Goal: Find specific page/section: Locate a particular part of the current website

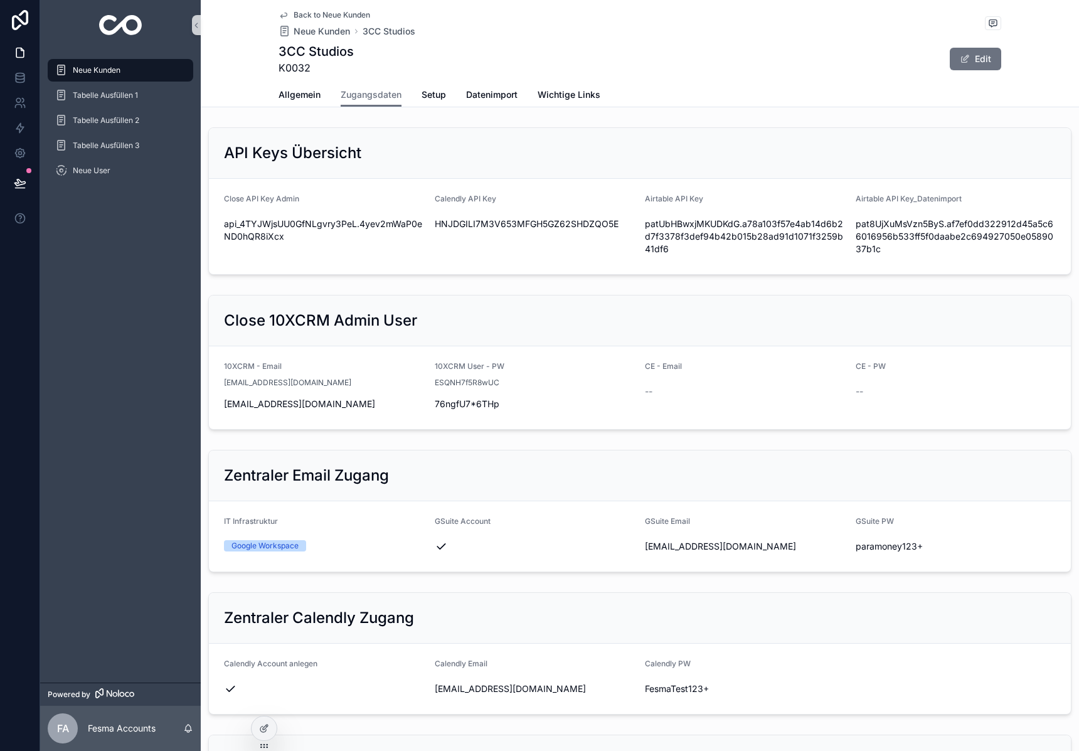
scroll to position [283, 0]
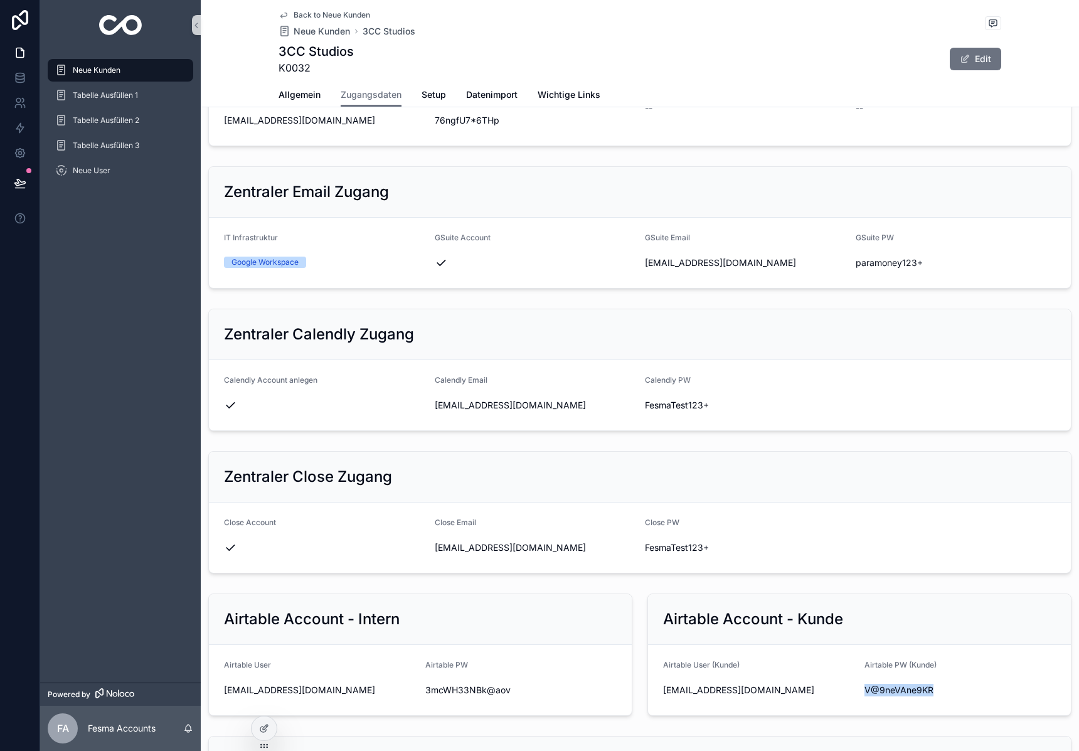
click at [120, 26] on img "scrollable content" at bounding box center [120, 25] width 43 height 20
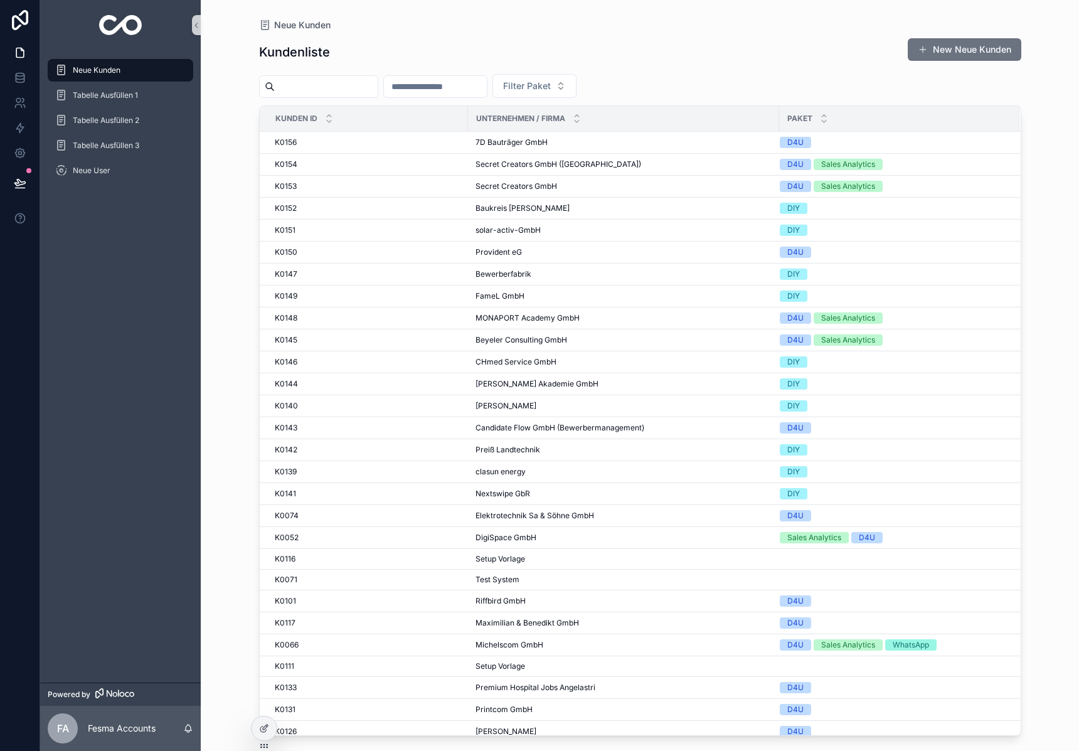
click at [358, 85] on input "scrollable content" at bounding box center [326, 87] width 103 height 18
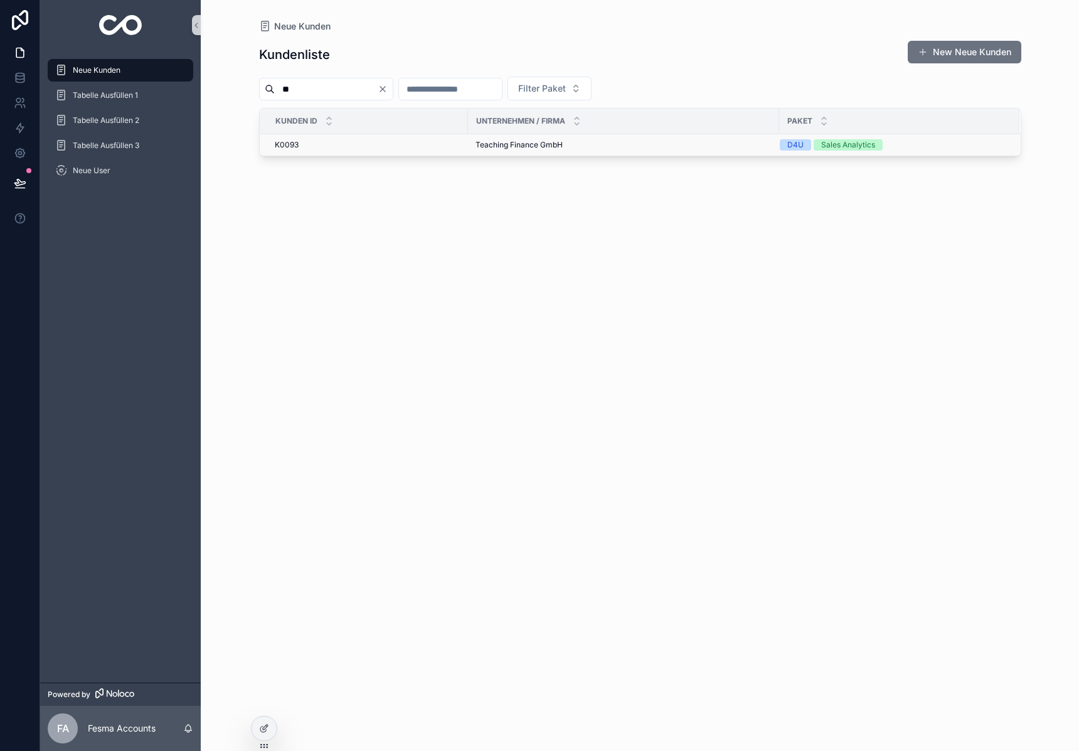
type input "**"
click at [505, 143] on span "Teaching Finance GmbH" at bounding box center [518, 145] width 87 height 10
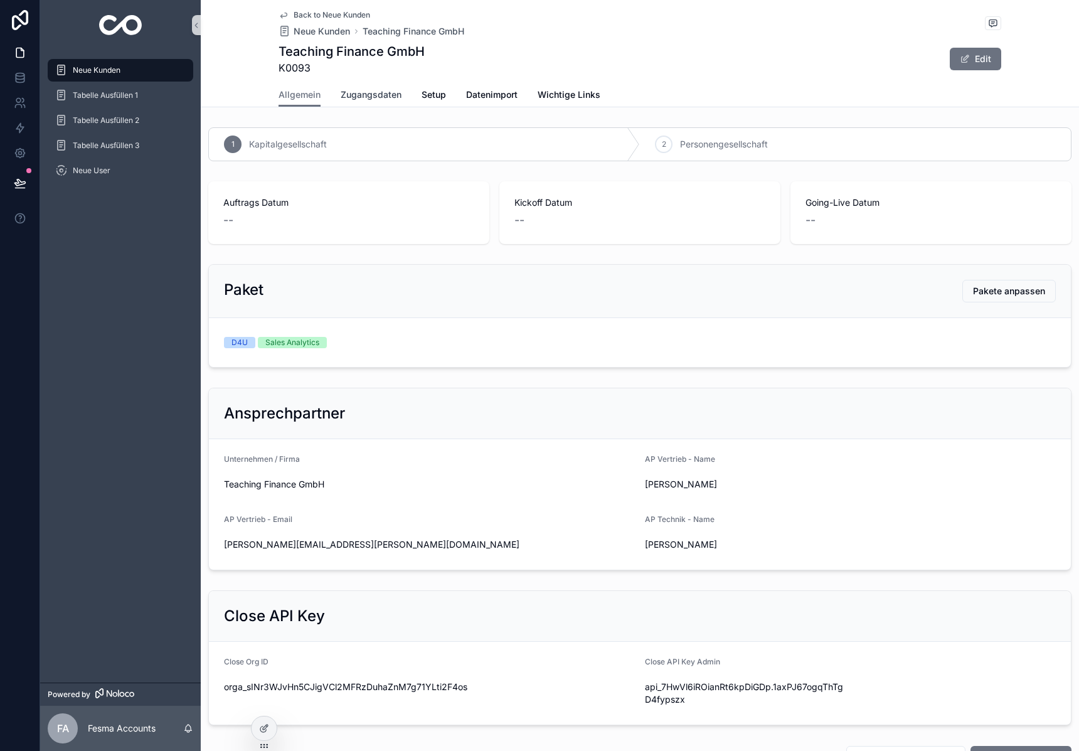
click at [357, 99] on span "Zugangsdaten" at bounding box center [371, 94] width 61 height 13
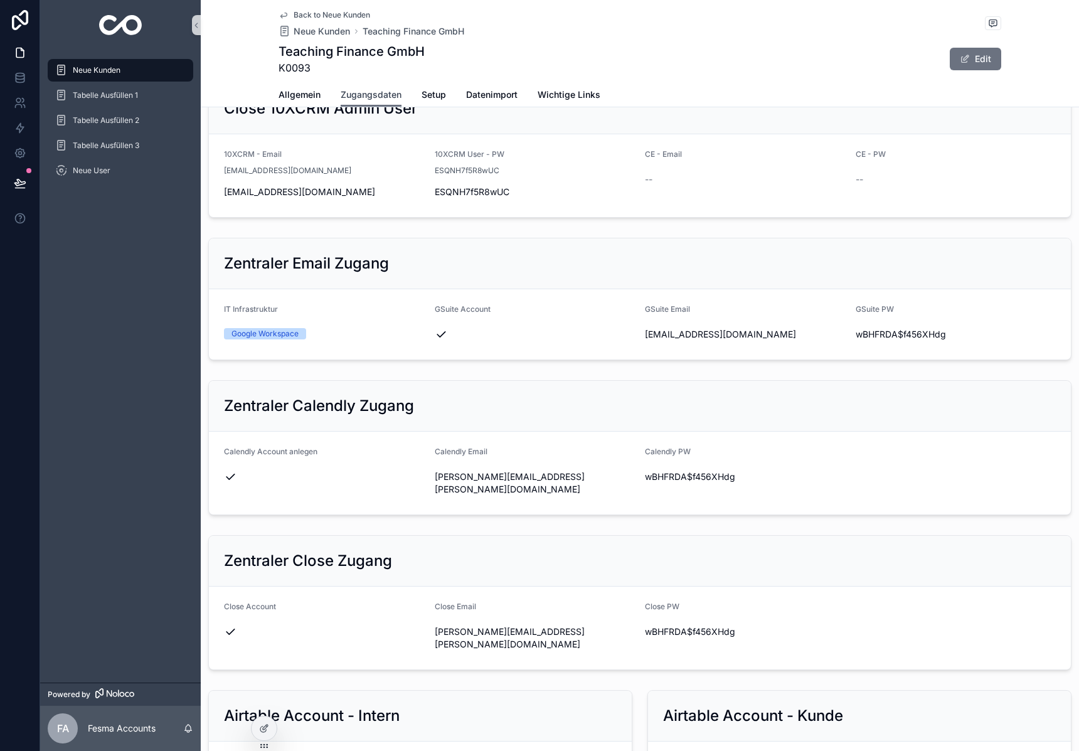
scroll to position [213, 0]
click at [557, 477] on span "[PERSON_NAME][EMAIL_ADDRESS][PERSON_NAME][DOMAIN_NAME]" at bounding box center [535, 482] width 201 height 25
copy div "[PERSON_NAME][EMAIL_ADDRESS][PERSON_NAME][DOMAIN_NAME]"
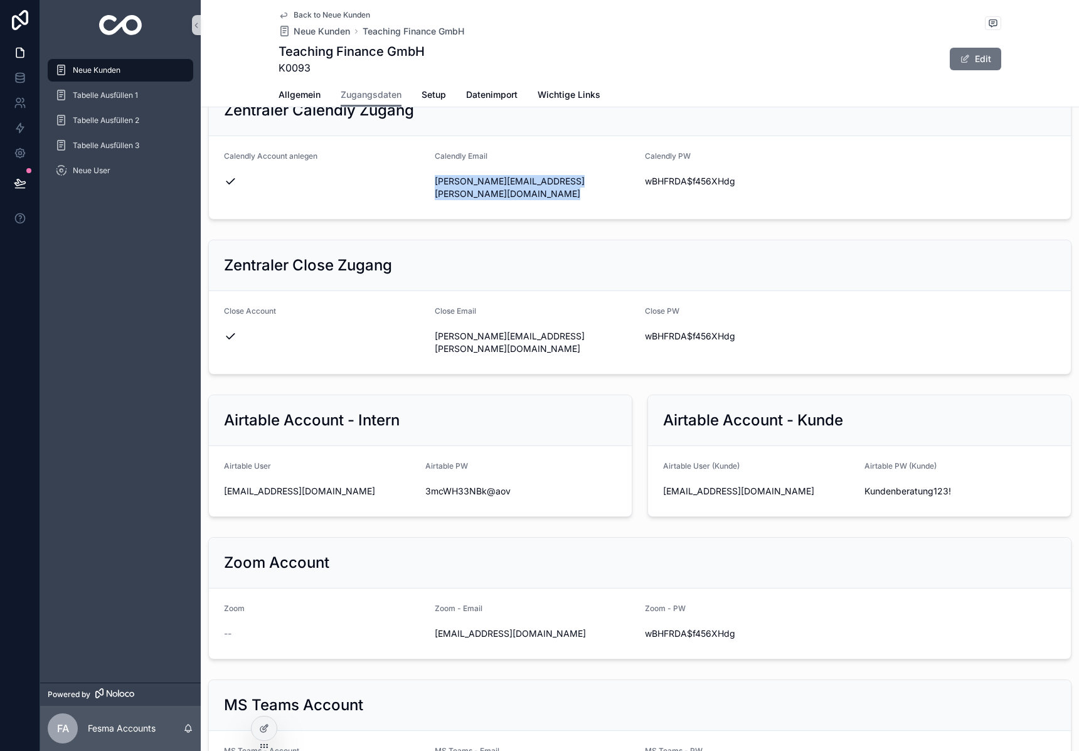
scroll to position [503, 0]
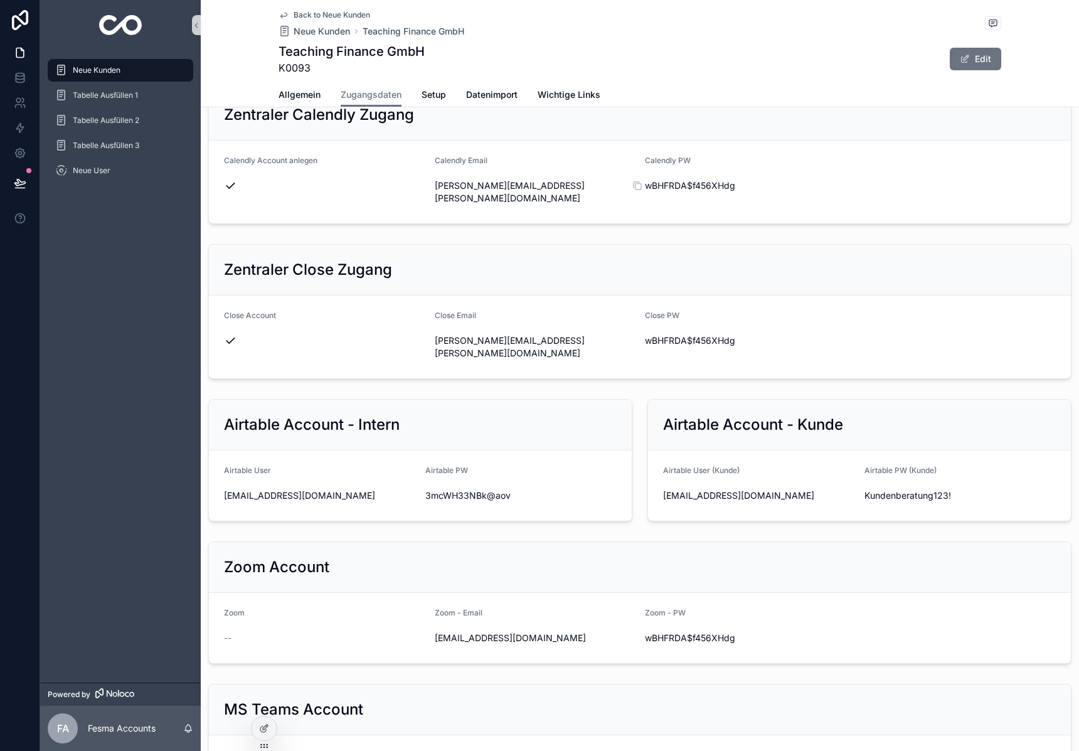
click at [690, 184] on span "wBHFRDA$f456XHdg" at bounding box center [745, 185] width 201 height 13
copy div "wBHFRDA$f456XHdg"
click at [675, 245] on div "Zentraler Close Zugang" at bounding box center [640, 270] width 862 height 51
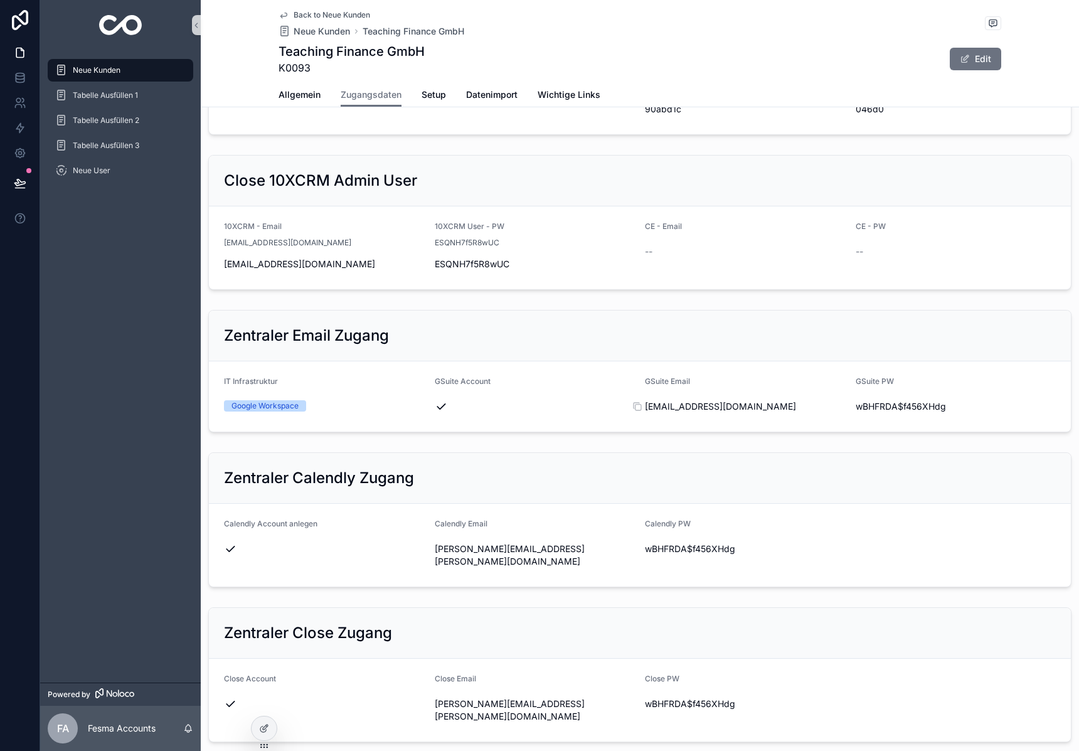
scroll to position [147, 0]
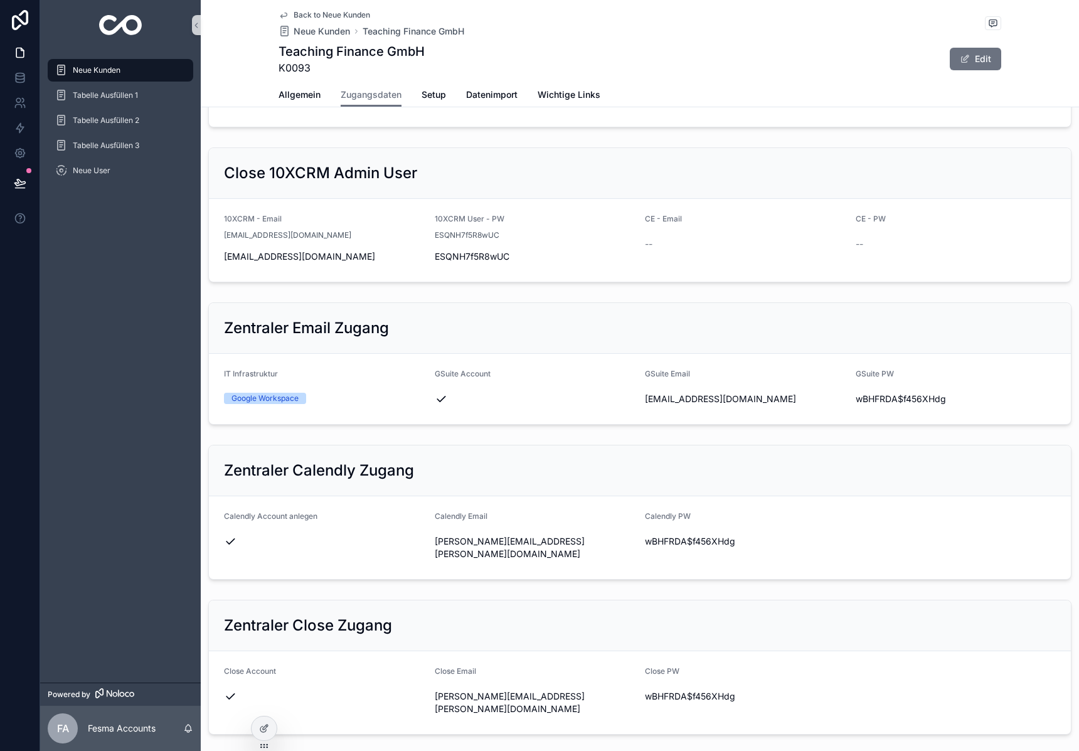
click at [693, 405] on div "[EMAIL_ADDRESS][DOMAIN_NAME]" at bounding box center [745, 399] width 201 height 20
click at [697, 400] on span "[EMAIL_ADDRESS][DOMAIN_NAME]" at bounding box center [745, 399] width 201 height 13
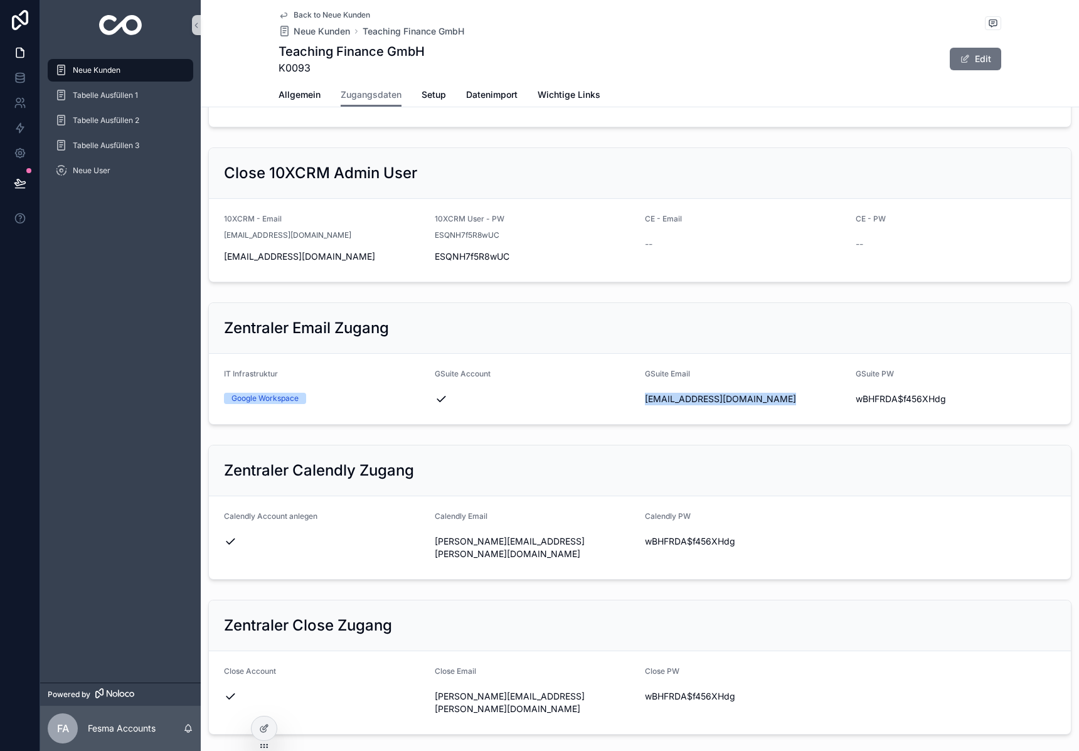
copy div "[EMAIL_ADDRESS][DOMAIN_NAME]"
click at [932, 396] on span "wBHFRDA$f456XHdg" at bounding box center [955, 399] width 201 height 13
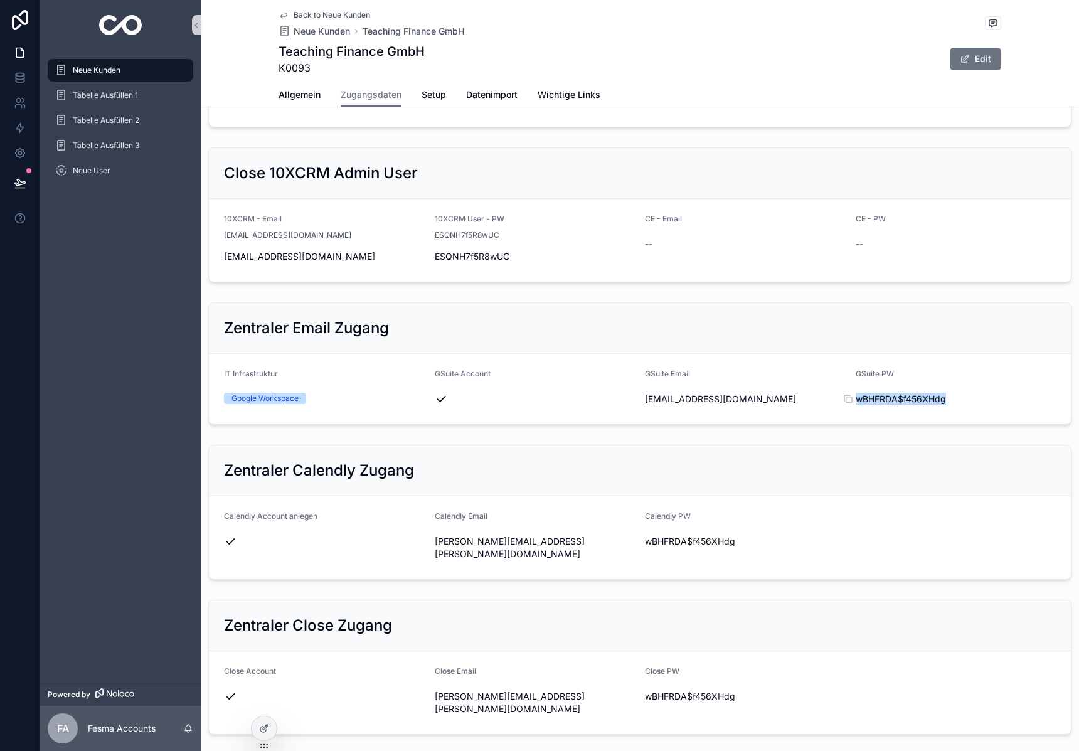
click at [932, 396] on span "wBHFRDA$f456XHdg" at bounding box center [955, 399] width 201 height 13
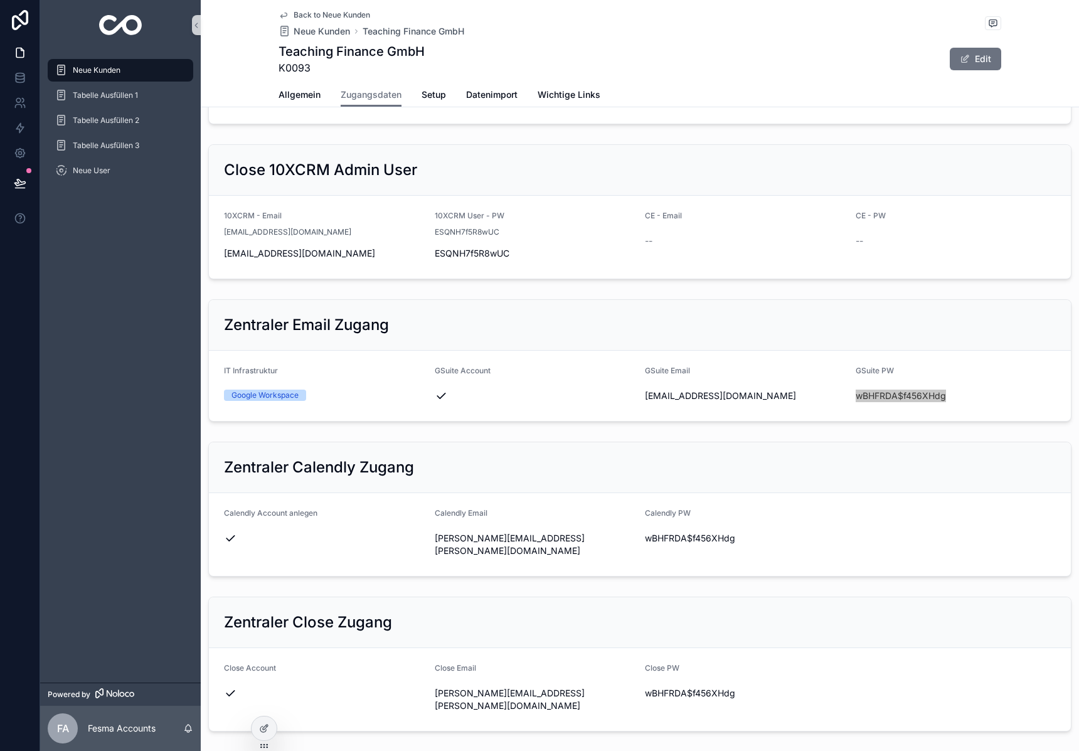
scroll to position [154, 0]
